Goal: Task Accomplishment & Management: Use online tool/utility

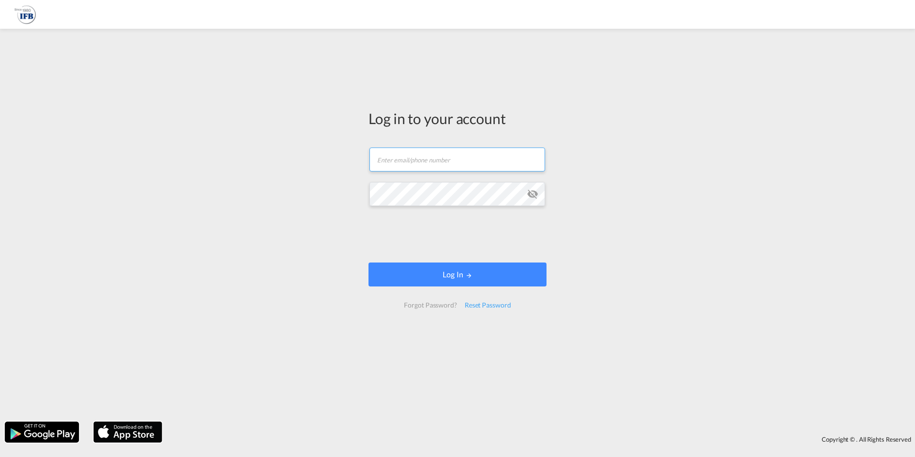
type input "[PERSON_NAME][EMAIL_ADDRESS][PERSON_NAME][DOMAIN_NAME]"
click at [481, 257] on form "[PERSON_NAME][EMAIL_ADDRESS][PERSON_NAME][DOMAIN_NAME] Password field is requir…" at bounding box center [458, 227] width 178 height 179
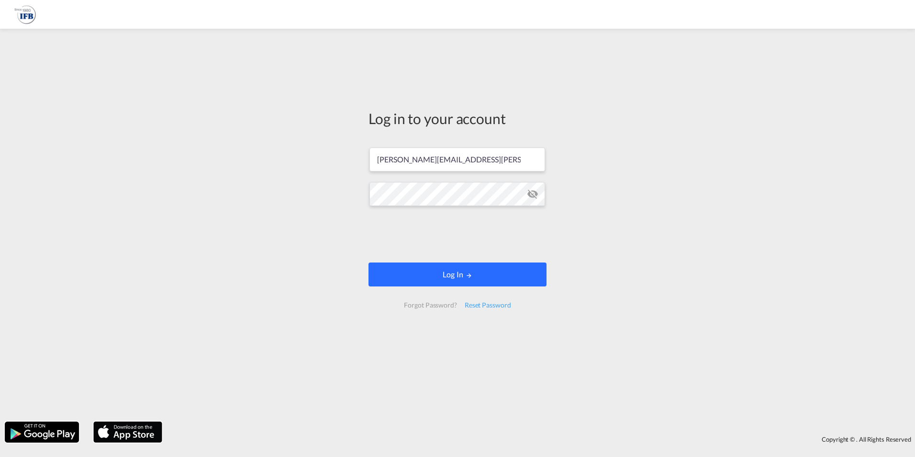
click at [470, 274] on md-icon "LOGIN" at bounding box center [469, 275] width 7 height 7
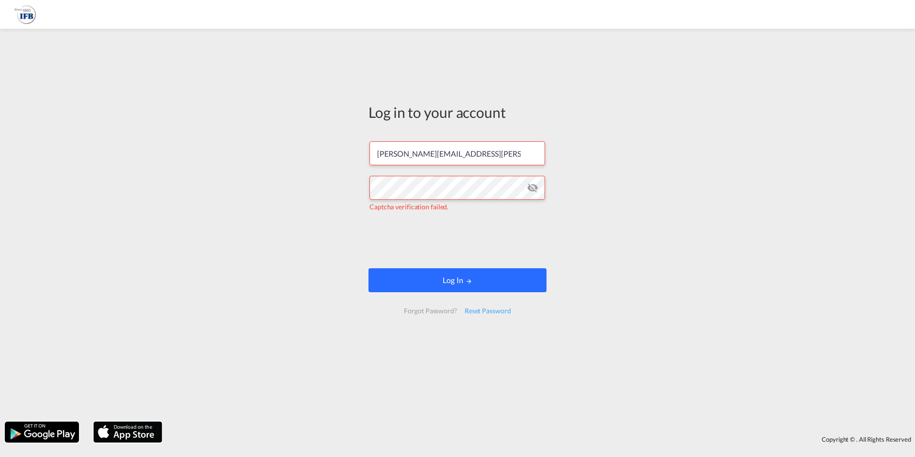
click at [432, 270] on button "Log In" at bounding box center [458, 280] width 178 height 24
